Goal: Task Accomplishment & Management: Use online tool/utility

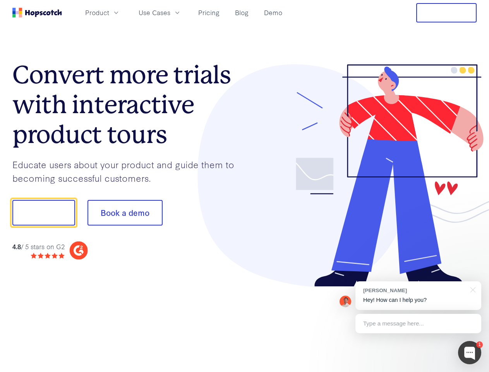
click at [245, 186] on div at bounding box center [361, 175] width 232 height 223
click at [109, 12] on span "Product" at bounding box center [97, 13] width 24 height 10
click at [170, 12] on span "Use Cases" at bounding box center [155, 13] width 32 height 10
click at [447, 13] on button "Free Trial" at bounding box center [447, 12] width 60 height 19
click at [43, 213] on button "Show me!" at bounding box center [43, 213] width 63 height 26
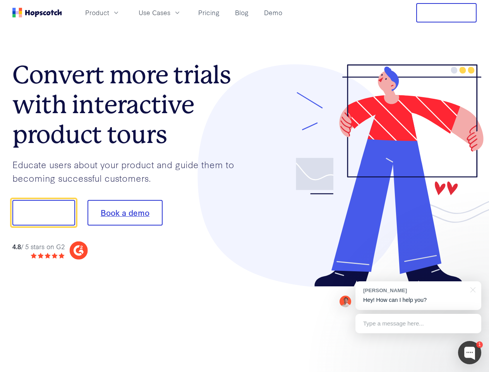
click at [125, 213] on button "Book a demo" at bounding box center [125, 213] width 75 height 26
click at [470, 353] on div at bounding box center [469, 352] width 23 height 23
click at [418, 296] on div "[PERSON_NAME] Hey! How can I help you?" at bounding box center [419, 295] width 126 height 29
click at [472, 372] on div "1 [PERSON_NAME] Hey! How can I help you? Type a message here... Free live chat …" at bounding box center [244, 372] width 489 height 0
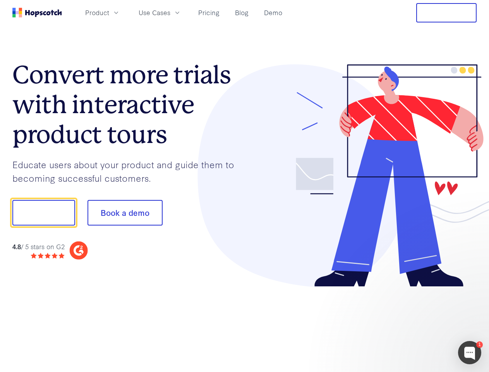
click at [418, 324] on div at bounding box center [408, 212] width 145 height 258
